Goal: Transaction & Acquisition: Book appointment/travel/reservation

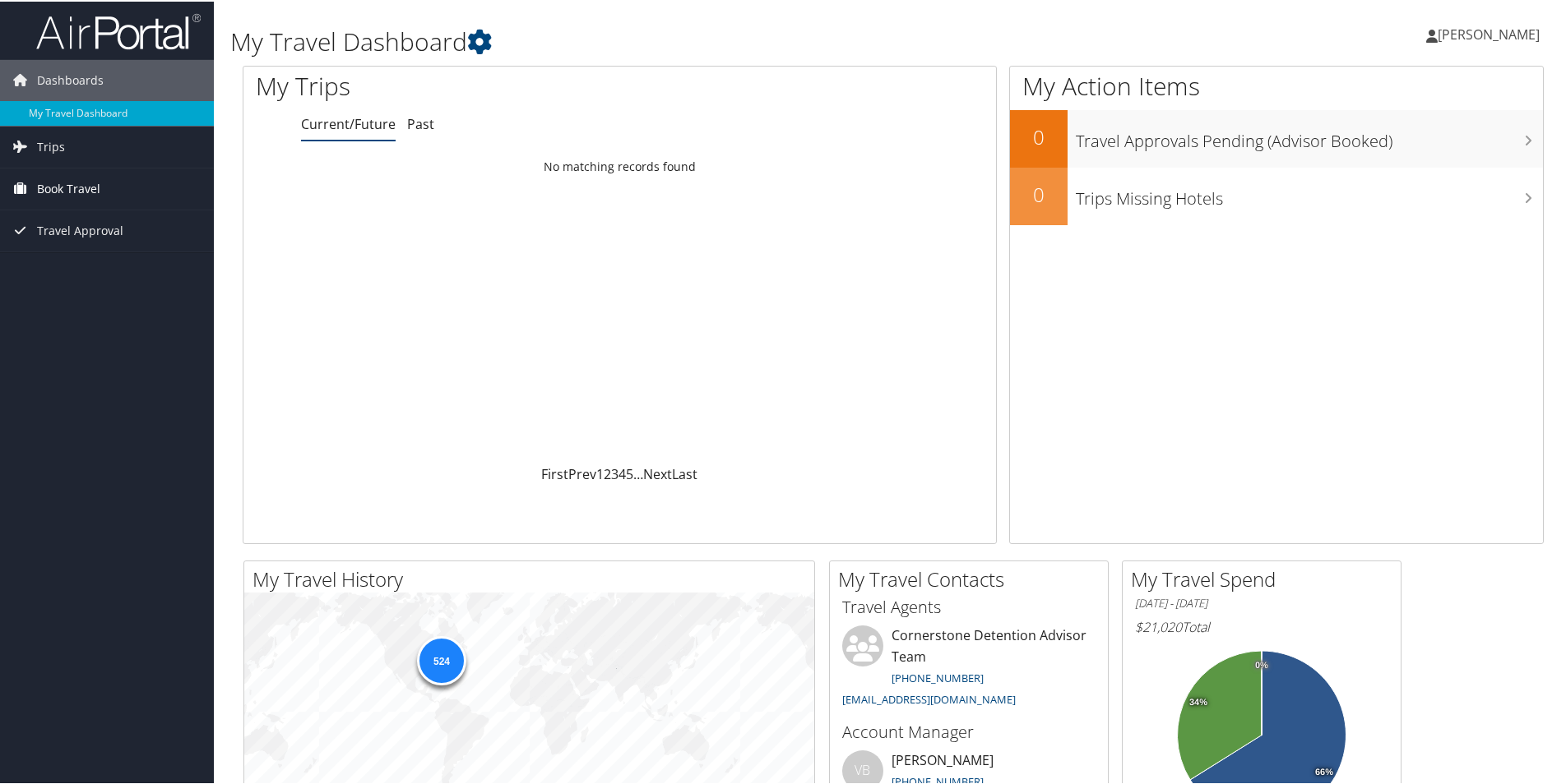
click at [82, 183] on span "Book Travel" at bounding box center [68, 187] width 63 height 41
click at [101, 267] on link "Book/Manage Online Trips" at bounding box center [107, 269] width 214 height 25
